Goal: Task Accomplishment & Management: Manage account settings

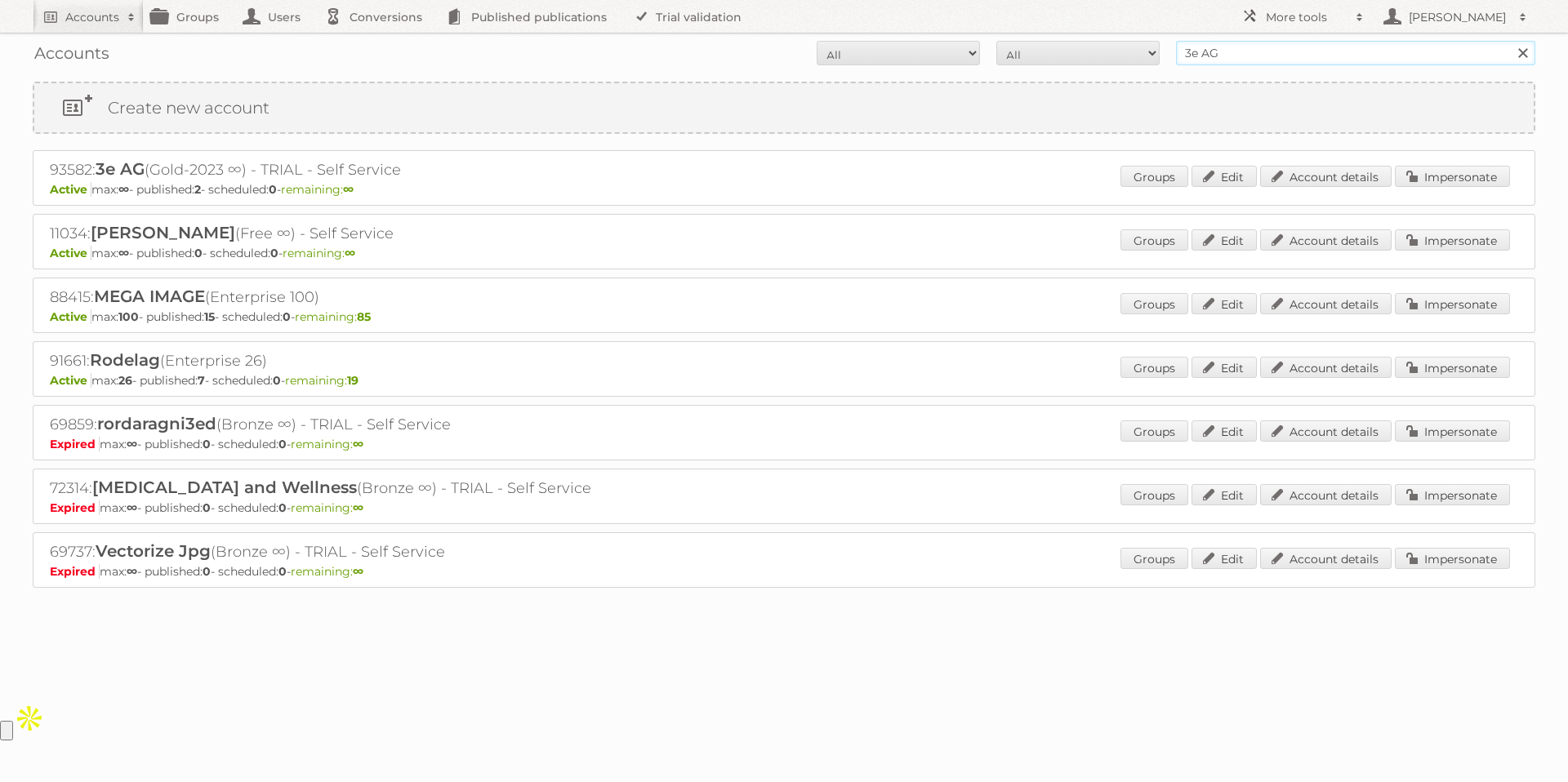
click at [1253, 57] on input "3e AG" at bounding box center [1356, 53] width 360 height 25
drag, startPoint x: 1253, startPoint y: 57, endPoint x: 1156, endPoint y: 57, distance: 97.0
click at [1156, 57] on form "All Active Expired Pending All Paid Trials Self service 3e AG Search" at bounding box center [784, 53] width 1502 height 25
type input "herba"
click at [1510, 41] on input "Search" at bounding box center [1523, 53] width 25 height 25
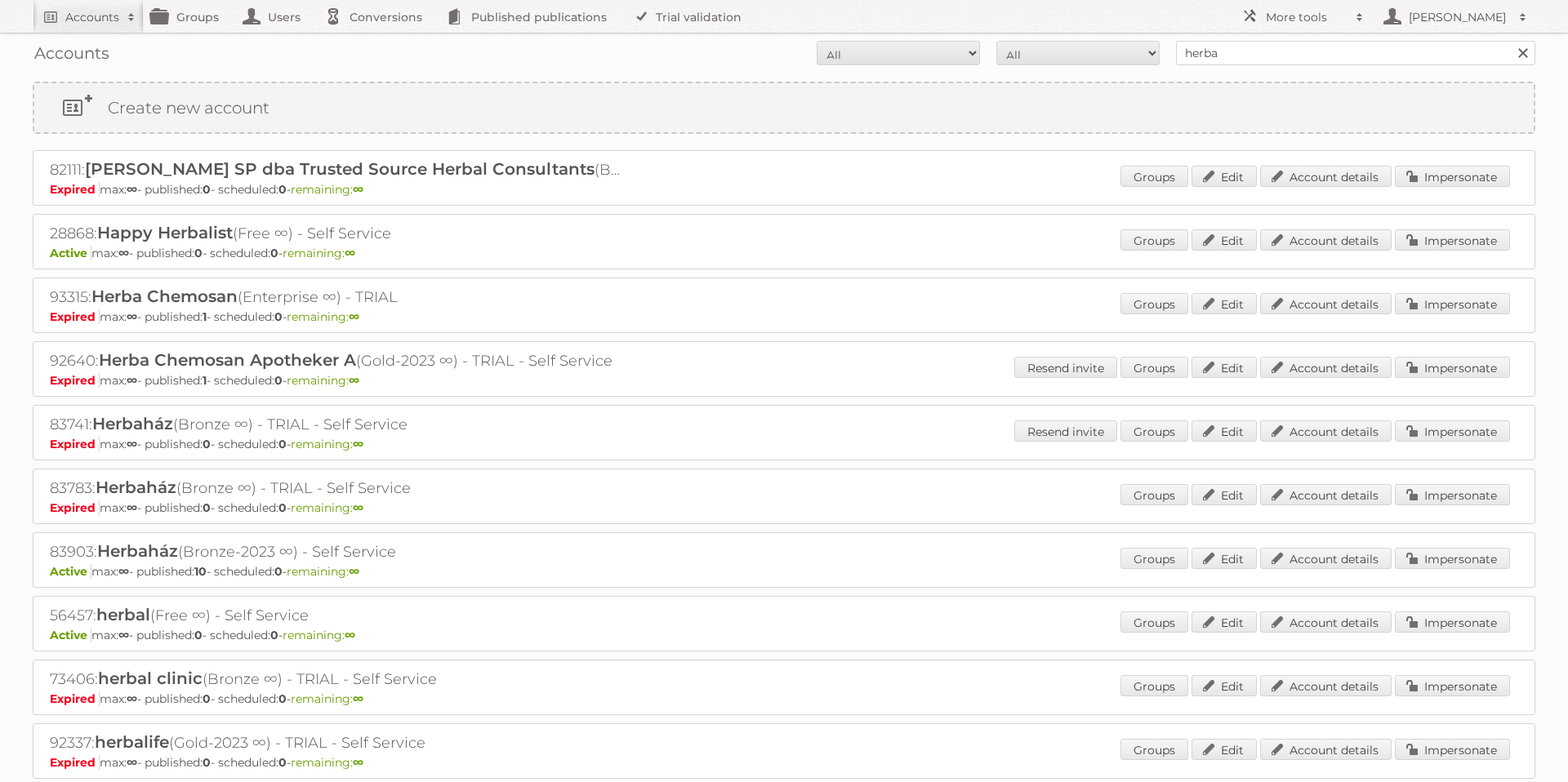
click at [597, 314] on p "Expired max: ∞ - published: 1 - scheduled: 0 - remaining: ∞" at bounding box center [784, 316] width 1469 height 15
click at [1290, 311] on link "Account details" at bounding box center [1326, 304] width 131 height 21
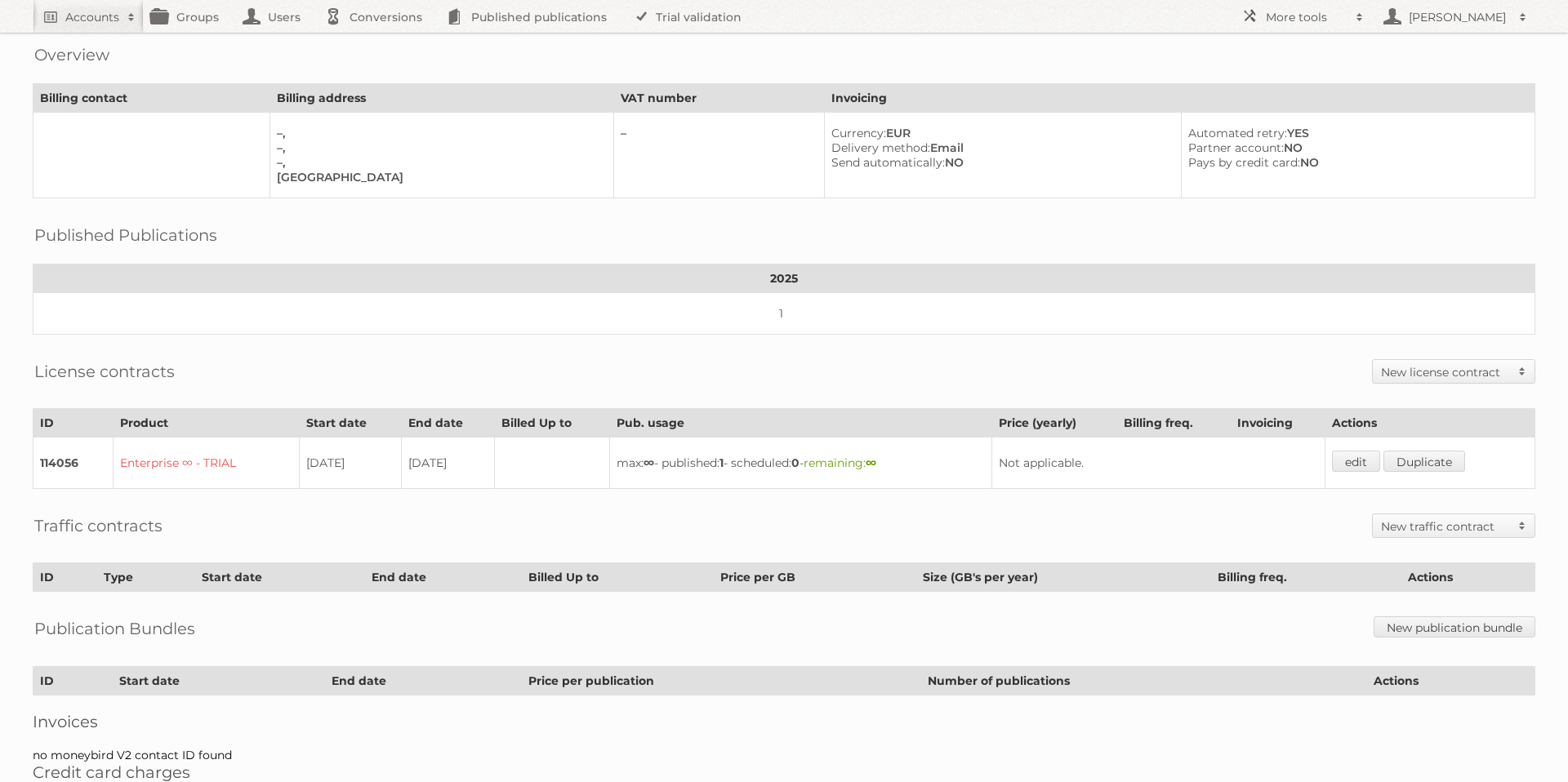
scroll to position [63, 0]
click at [1356, 461] on link "edit" at bounding box center [1356, 462] width 48 height 21
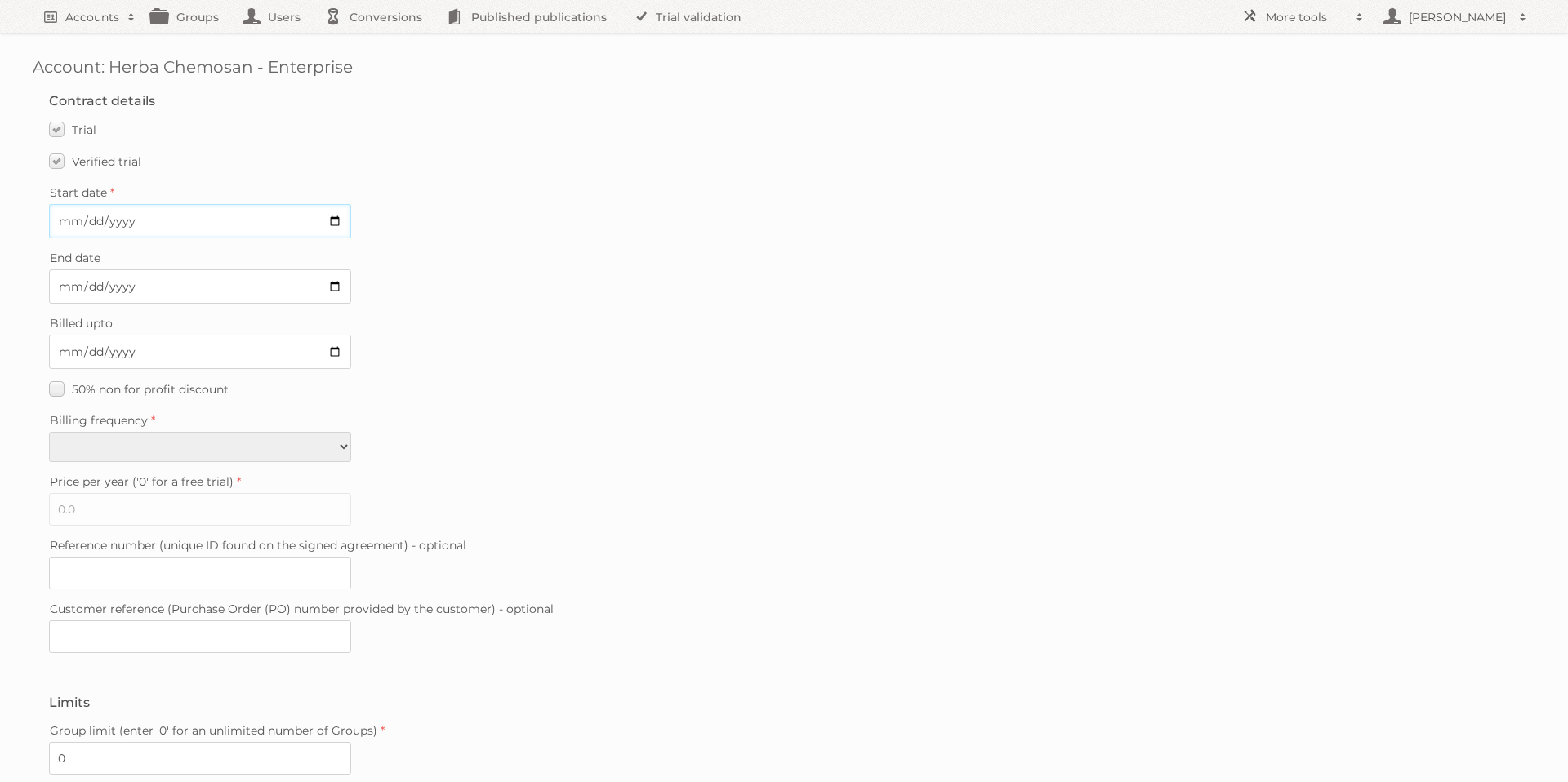
click at [335, 221] on input "2025-07-09" at bounding box center [199, 221] width 302 height 35
type input "2025-09-12"
click at [335, 287] on input "2025-08-15" at bounding box center [199, 286] width 302 height 35
type input "2025-09-18"
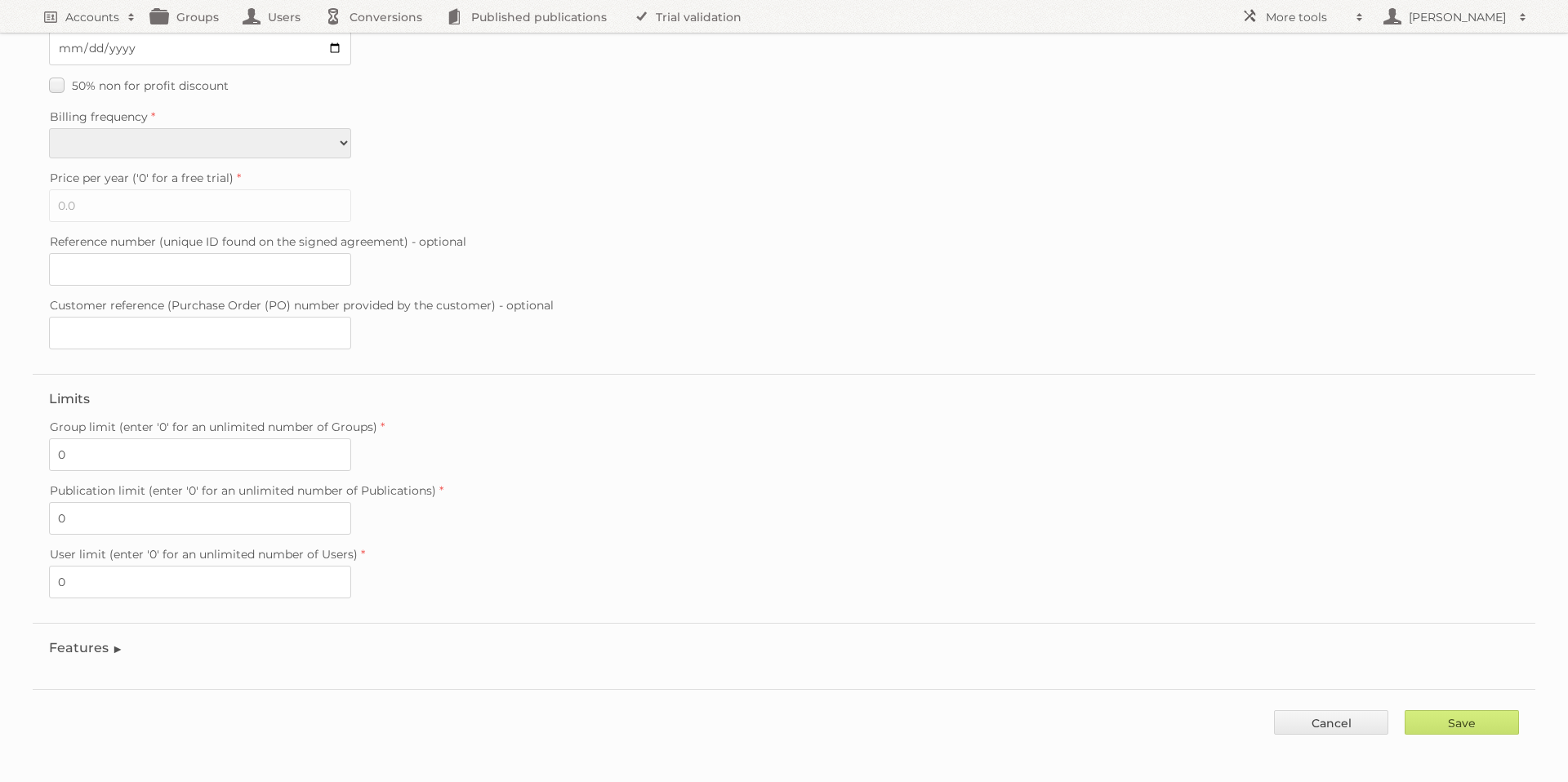
scroll to position [308, 0]
click at [1484, 718] on input "Save" at bounding box center [1462, 718] width 114 height 25
type input "..."
